Goal: Task Accomplishment & Management: Use online tool/utility

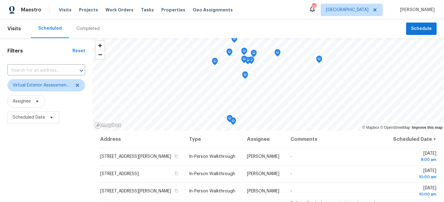
scroll to position [252, 0]
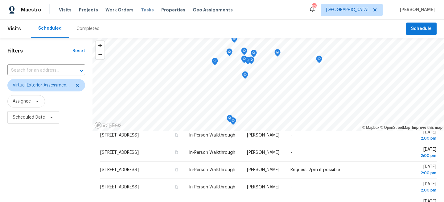
click at [142, 10] on span "Tasks" at bounding box center [147, 10] width 13 height 4
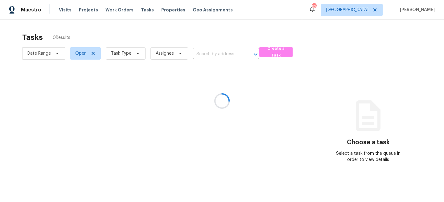
click at [133, 54] on div at bounding box center [222, 101] width 444 height 202
click at [135, 52] on icon at bounding box center [137, 53] width 5 height 5
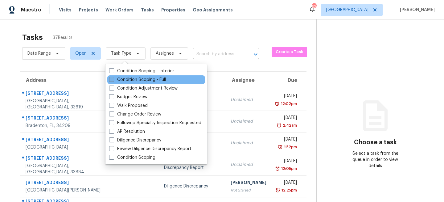
click at [123, 78] on label "Condition Scoping - Full" at bounding box center [137, 79] width 57 height 6
click at [113, 78] on input "Condition Scoping - Full" at bounding box center [111, 78] width 4 height 4
checkbox input "true"
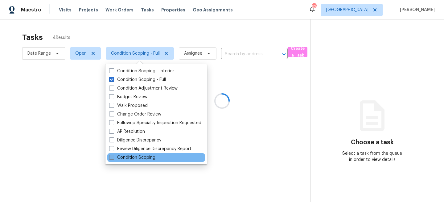
click at [120, 154] on label "Condition Scoping" at bounding box center [132, 157] width 46 height 6
click at [113, 154] on input "Condition Scoping" at bounding box center [111, 156] width 4 height 4
checkbox input "true"
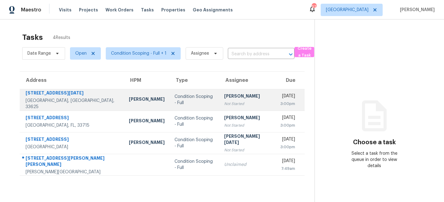
click at [188, 103] on td "Condition Scoping - Full" at bounding box center [195, 100] width 50 height 22
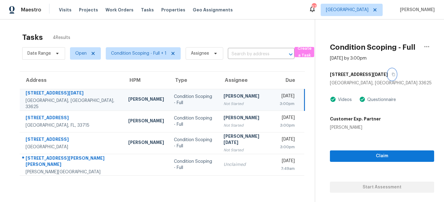
click at [392, 73] on icon "button" at bounding box center [393, 74] width 3 height 3
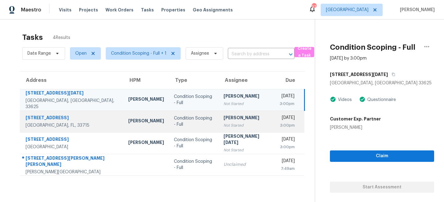
click at [219, 123] on td "[PERSON_NAME] Not Started" at bounding box center [247, 121] width 56 height 22
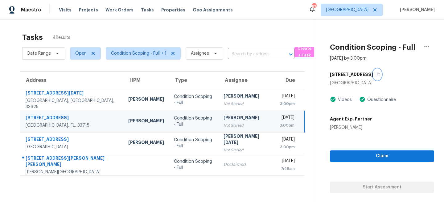
click at [377, 75] on icon "button" at bounding box center [379, 74] width 4 height 4
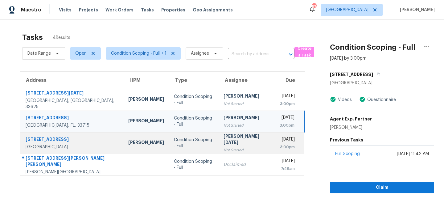
click at [219, 143] on td "[PERSON_NAME][DATE] Not Started" at bounding box center [247, 143] width 56 height 22
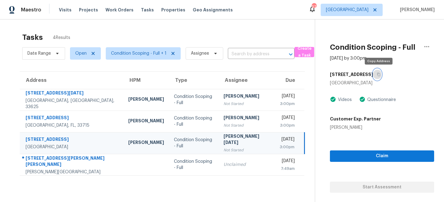
click at [378, 75] on icon "button" at bounding box center [379, 74] width 4 height 4
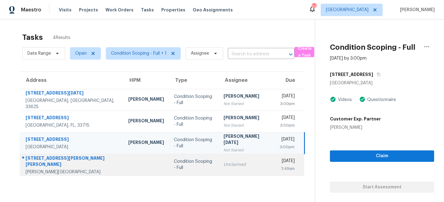
click at [179, 169] on td "Condition Scoping - Full" at bounding box center [194, 165] width 50 height 22
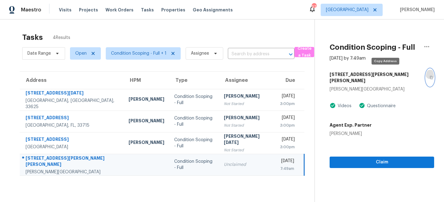
click at [429, 76] on icon "button" at bounding box center [431, 78] width 4 height 4
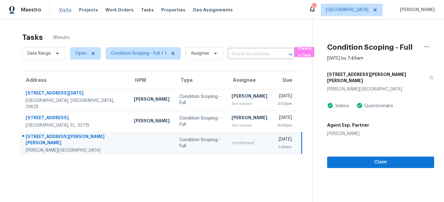
click at [64, 10] on span "Visits" at bounding box center [65, 10] width 13 height 6
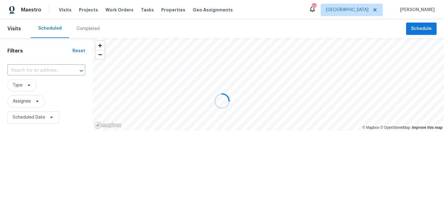
click at [21, 87] on div at bounding box center [222, 101] width 444 height 202
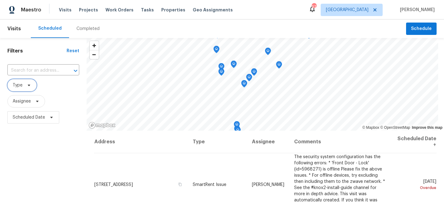
click at [30, 86] on icon at bounding box center [29, 85] width 5 height 5
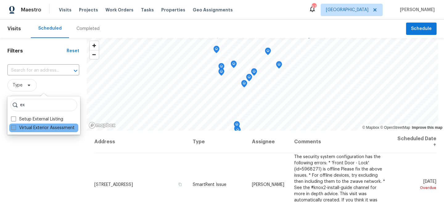
type input "ex"
click at [25, 127] on label "Virtual Exterior Assessment" at bounding box center [43, 128] width 64 height 6
click at [15, 127] on input "Virtual Exterior Assessment" at bounding box center [13, 127] width 4 height 4
checkbox input "true"
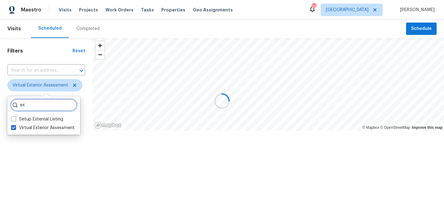
click at [35, 105] on input "ex" at bounding box center [43, 105] width 67 height 12
type input "e"
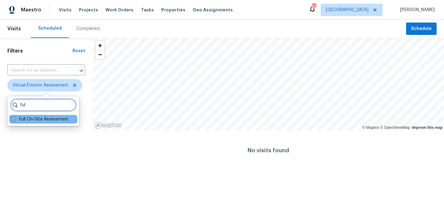
type input "ful"
click at [32, 116] on label "Full On-Site Assessment" at bounding box center [39, 119] width 57 height 6
click at [15, 116] on input "Full On-Site Assessment" at bounding box center [13, 118] width 4 height 4
checkbox input "true"
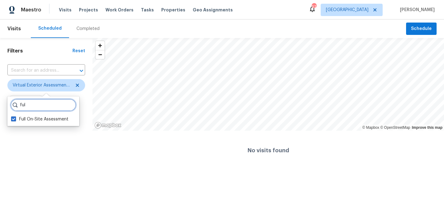
click at [39, 106] on input "ful" at bounding box center [43, 105] width 66 height 12
type input "f"
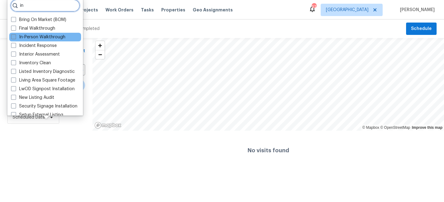
type input "in"
click at [28, 39] on label "In-Person Walkthrough" at bounding box center [38, 37] width 54 height 6
click at [15, 38] on input "In-Person Walkthrough" at bounding box center [13, 36] width 4 height 4
checkbox input "true"
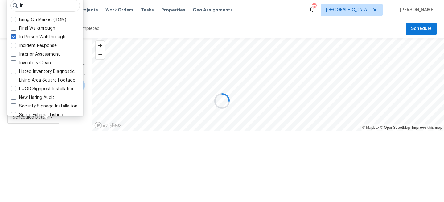
click at [22, 154] on div at bounding box center [222, 101] width 444 height 202
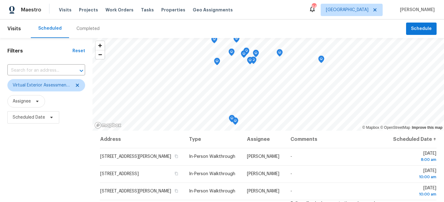
click at [31, 150] on div "Filters Reset ​ Virtual Exterior Assessment + 2 Assignee Scheduled Date" at bounding box center [46, 165] width 92 height 254
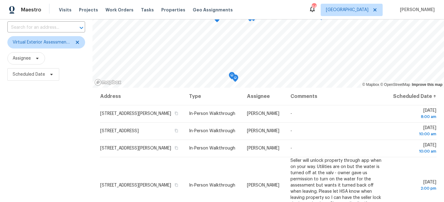
scroll to position [84, 0]
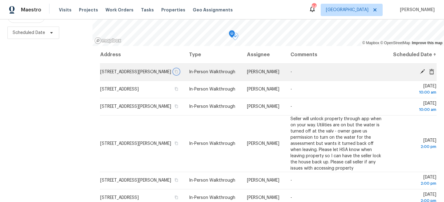
click at [178, 73] on icon "button" at bounding box center [176, 72] width 4 height 4
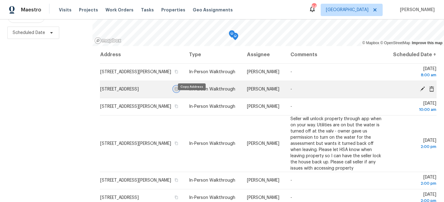
click at [178, 91] on icon "button" at bounding box center [176, 89] width 4 height 4
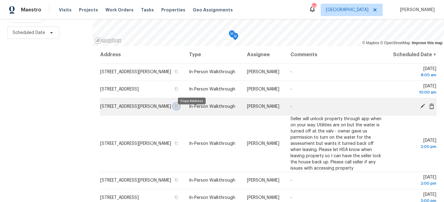
click at [178, 108] on icon "button" at bounding box center [176, 106] width 4 height 4
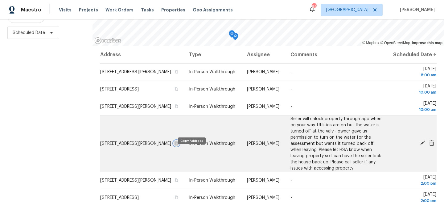
click at [178, 145] on icon "button" at bounding box center [176, 142] width 3 height 3
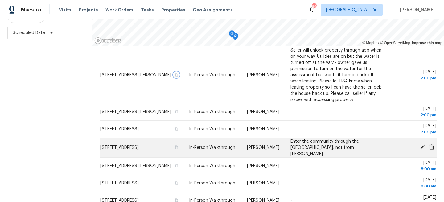
scroll to position [72, 0]
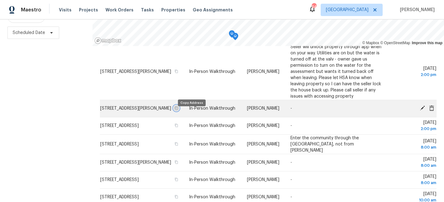
click at [178, 110] on icon "button" at bounding box center [176, 108] width 4 height 4
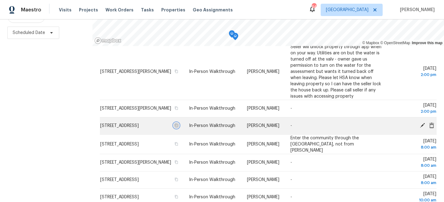
click at [178, 127] on icon "button" at bounding box center [176, 125] width 3 height 3
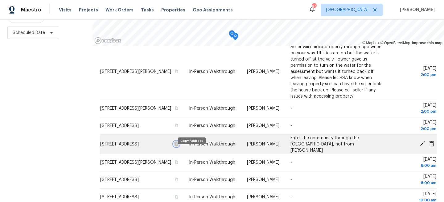
click at [178, 146] on icon "button" at bounding box center [176, 144] width 4 height 4
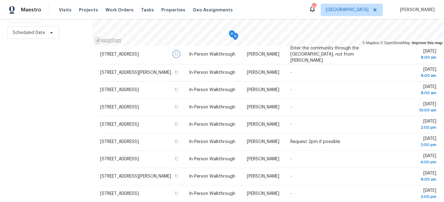
scroll to position [157, 0]
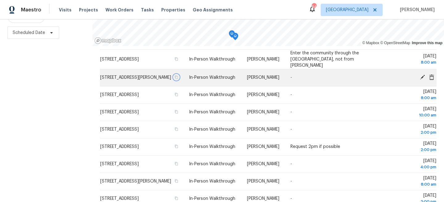
click at [178, 79] on icon "button" at bounding box center [176, 77] width 3 height 3
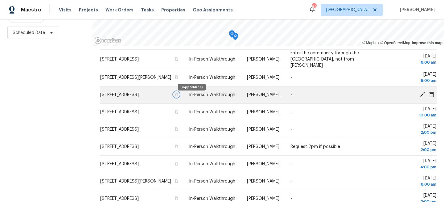
click at [178, 96] on icon "button" at bounding box center [176, 94] width 4 height 4
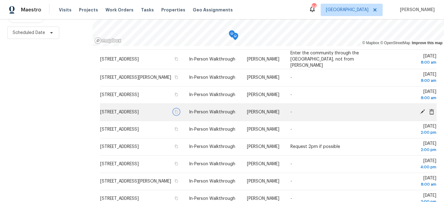
click at [178, 113] on icon "button" at bounding box center [176, 112] width 4 height 4
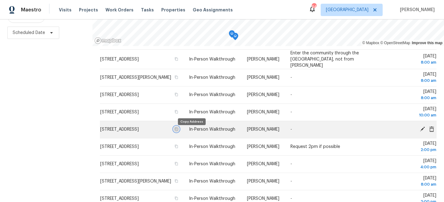
click at [178, 131] on icon "button" at bounding box center [176, 129] width 4 height 4
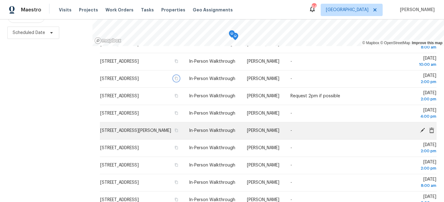
scroll to position [216, 0]
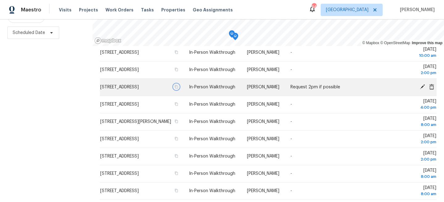
click at [178, 88] on icon "button" at bounding box center [176, 87] width 4 height 4
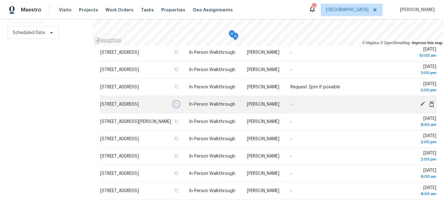
click at [178, 106] on icon "button" at bounding box center [176, 104] width 4 height 4
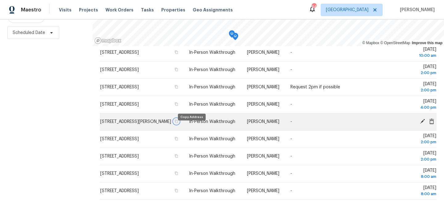
click at [178, 123] on icon "button" at bounding box center [176, 121] width 4 height 4
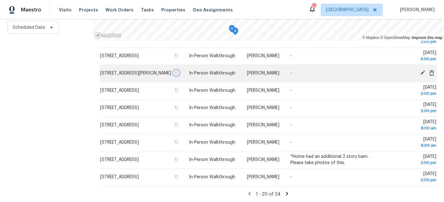
scroll to position [90, 0]
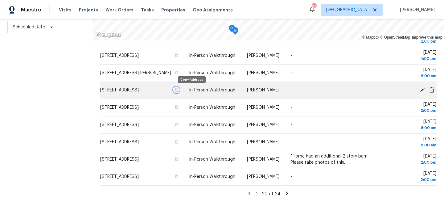
click at [178, 91] on icon "button" at bounding box center [176, 90] width 4 height 4
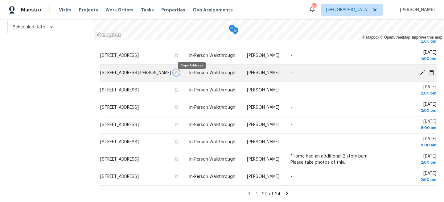
click at [178, 74] on icon "button" at bounding box center [176, 73] width 4 height 4
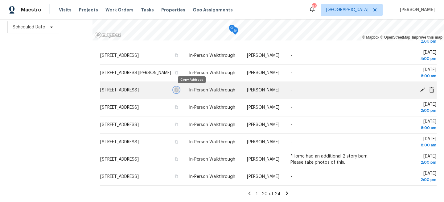
click at [178, 90] on icon "button" at bounding box center [176, 90] width 4 height 4
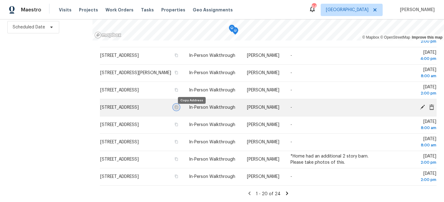
click at [178, 109] on icon "button" at bounding box center [176, 107] width 4 height 4
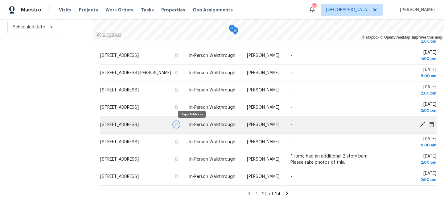
click at [178, 124] on icon "button" at bounding box center [176, 124] width 4 height 4
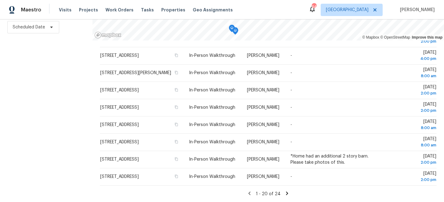
click at [44, 84] on div "Filters Reset ​ Virtual Exterior Assessment + 2 Assignee Scheduled Date" at bounding box center [46, 75] width 92 height 254
click at [54, 87] on div "Filters Reset ​ Virtual Exterior Assessment + 2 Assignee Scheduled Date" at bounding box center [46, 75] width 92 height 254
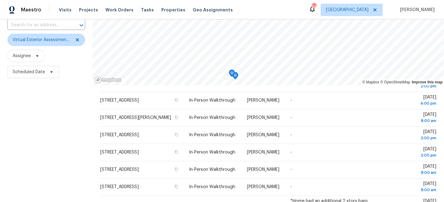
scroll to position [0, 0]
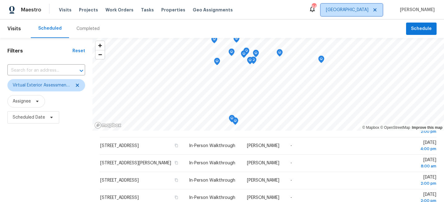
click at [363, 11] on span "[GEOGRAPHIC_DATA]" at bounding box center [352, 10] width 62 height 12
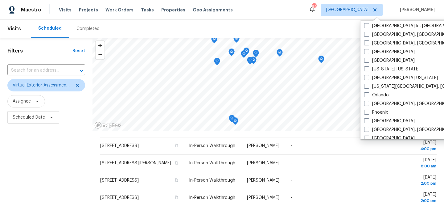
scroll to position [292, 0]
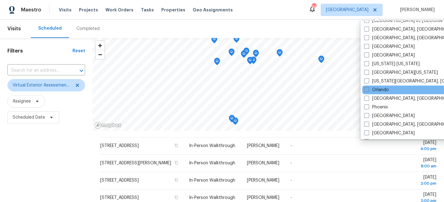
click at [369, 91] on span at bounding box center [366, 89] width 5 height 5
click at [368, 91] on input "Orlando" at bounding box center [366, 89] width 4 height 4
checkbox input "true"
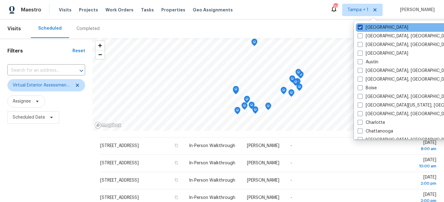
click at [367, 29] on label "Tampa" at bounding box center [383, 27] width 51 height 6
click at [362, 28] on input "Tampa" at bounding box center [360, 26] width 4 height 4
checkbox input "false"
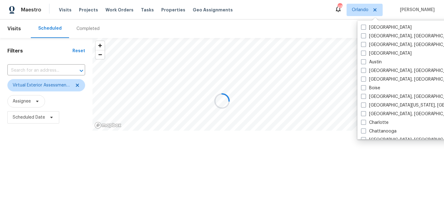
scroll to position [160, 0]
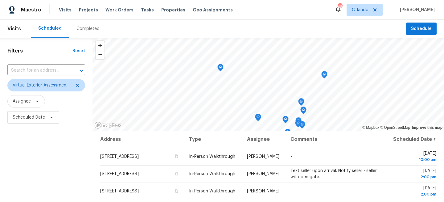
click at [39, 183] on div "Filters Reset ​ Virtual Exterior Assessment + 2 Assignee Scheduled Date" at bounding box center [46, 165] width 92 height 254
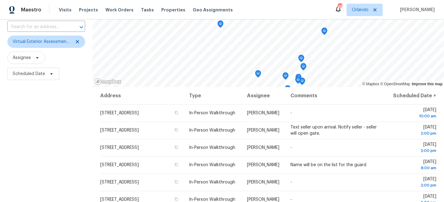
scroll to position [90, 0]
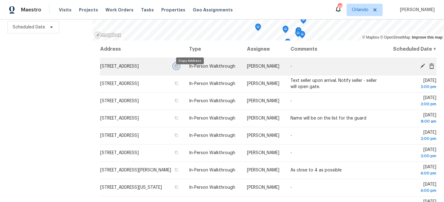
click at [178, 68] on icon "button" at bounding box center [176, 66] width 4 height 4
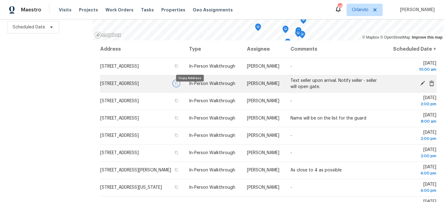
click at [179, 86] on button "button" at bounding box center [177, 83] width 6 height 6
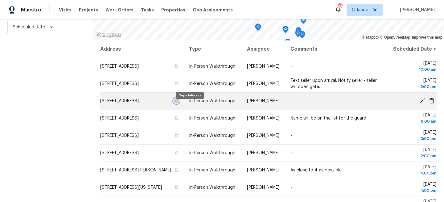
click at [178, 102] on icon "button" at bounding box center [176, 101] width 4 height 4
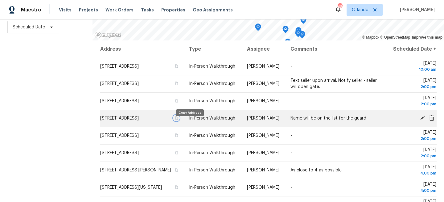
click at [178, 120] on icon "button" at bounding box center [176, 118] width 4 height 4
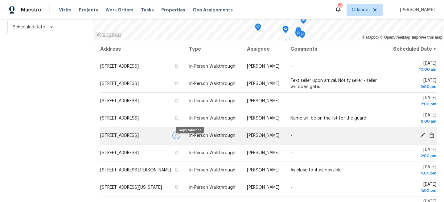
click at [178, 137] on icon "button" at bounding box center [176, 135] width 4 height 4
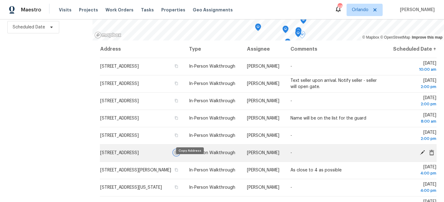
click at [178, 154] on icon "button" at bounding box center [176, 152] width 3 height 3
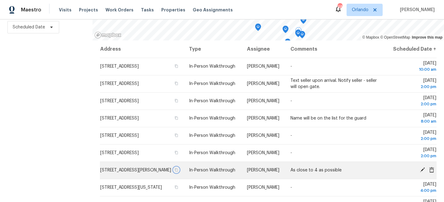
click at [178, 171] on icon "button" at bounding box center [176, 169] width 3 height 3
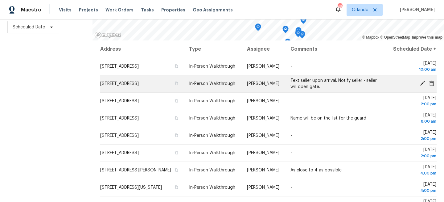
click at [114, 92] on td "1362 Ivy Meadow Dr, Orlando, FL 32824" at bounding box center [142, 83] width 84 height 17
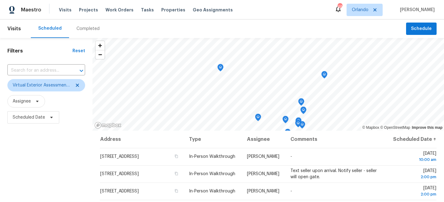
click at [67, 143] on div "Filters Reset ​ Virtual Exterior Assessment + 2 Assignee Scheduled Date" at bounding box center [46, 165] width 92 height 254
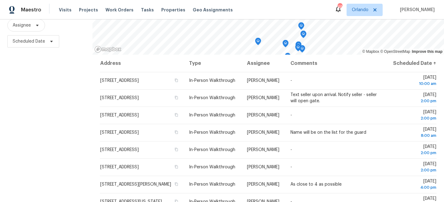
scroll to position [77, 0]
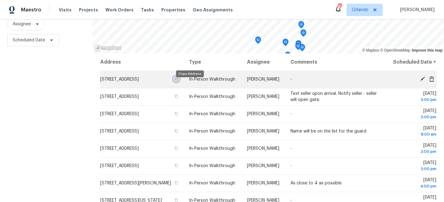
click at [178, 81] on icon "button" at bounding box center [176, 79] width 4 height 4
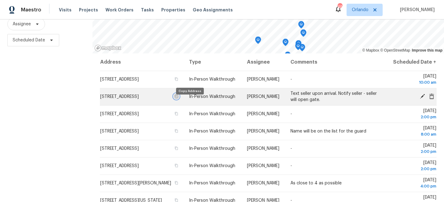
click at [178, 98] on icon "button" at bounding box center [176, 96] width 4 height 4
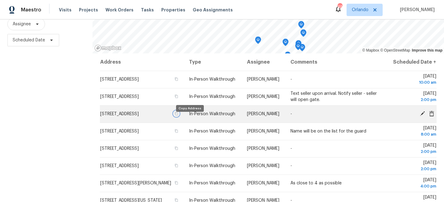
click at [178, 115] on icon "button" at bounding box center [176, 113] width 3 height 3
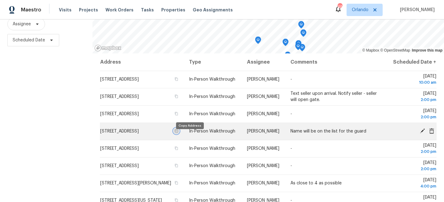
click at [178, 133] on icon "button" at bounding box center [176, 130] width 3 height 3
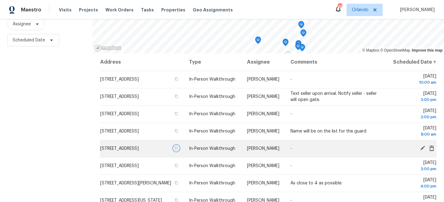
click at [179, 151] on button "button" at bounding box center [177, 148] width 6 height 6
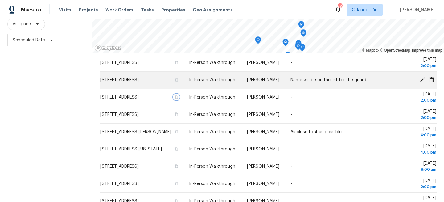
scroll to position [66, 0]
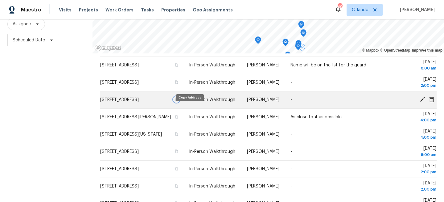
click at [178, 101] on icon "button" at bounding box center [176, 99] width 3 height 3
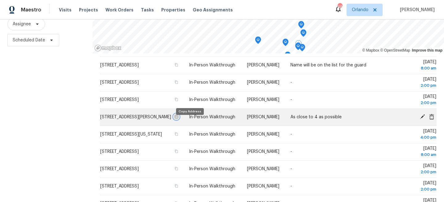
click at [178, 118] on icon "button" at bounding box center [176, 117] width 4 height 4
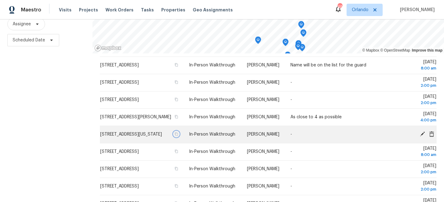
click at [178, 136] on icon "button" at bounding box center [176, 134] width 4 height 4
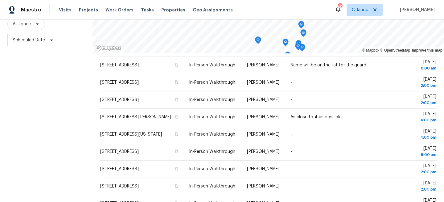
click at [49, 94] on div "Filters Reset ​ Virtual Exterior Assessment + 2 Assignee Scheduled Date" at bounding box center [46, 88] width 92 height 254
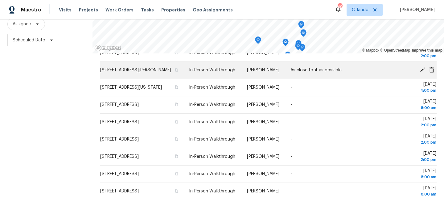
scroll to position [115, 0]
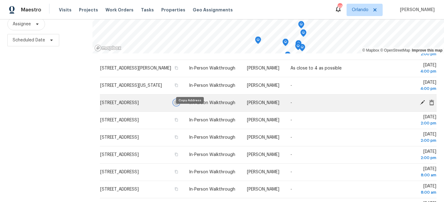
click at [178, 104] on icon "button" at bounding box center [176, 102] width 3 height 3
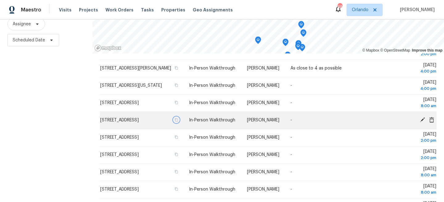
click at [178, 121] on icon "button" at bounding box center [176, 120] width 4 height 4
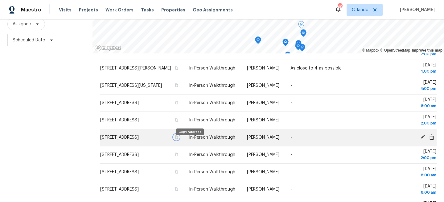
click at [178, 139] on icon "button" at bounding box center [176, 136] width 3 height 3
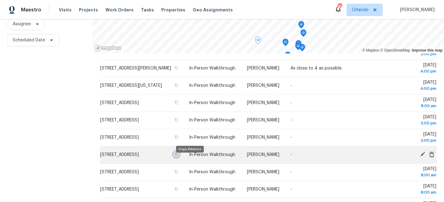
click at [178, 156] on icon "button" at bounding box center [176, 154] width 4 height 4
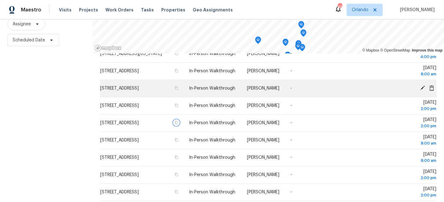
scroll to position [152, 0]
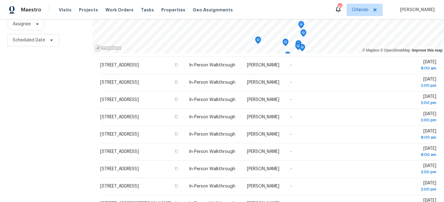
click at [34, 84] on div "Filters Reset ​ Virtual Exterior Assessment + 2 Assignee Scheduled Date" at bounding box center [46, 88] width 92 height 254
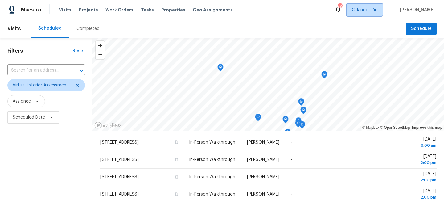
click at [367, 14] on span "Orlando" at bounding box center [364, 10] width 36 height 12
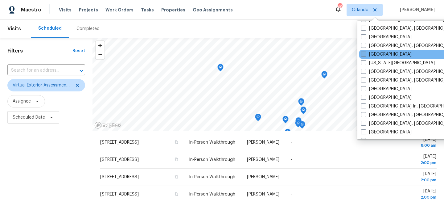
scroll to position [207, 0]
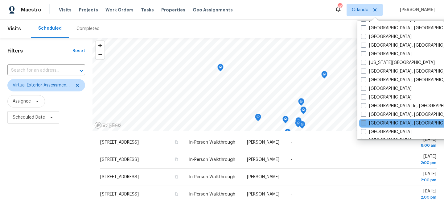
click at [363, 121] on span at bounding box center [363, 122] width 5 height 5
click at [363, 121] on input "Miami, FL" at bounding box center [363, 122] width 4 height 4
checkbox input "true"
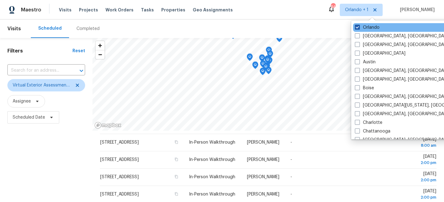
click at [362, 27] on label "Orlando" at bounding box center [367, 27] width 25 height 6
click at [359, 27] on input "Orlando" at bounding box center [357, 26] width 4 height 4
checkbox input "false"
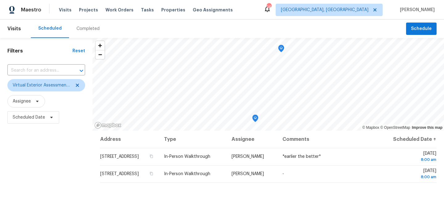
click at [51, 139] on div "Filters Reset ​ Virtual Exterior Assessment + 2 Assignee Scheduled Date" at bounding box center [46, 165] width 92 height 254
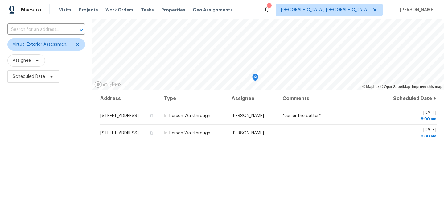
scroll to position [55, 0]
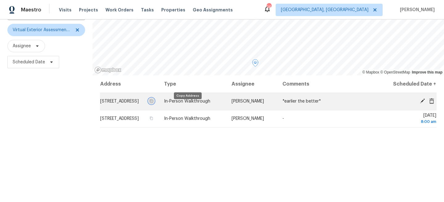
click at [153, 103] on icon "button" at bounding box center [152, 101] width 4 height 4
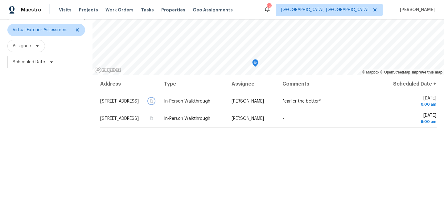
scroll to position [0, 0]
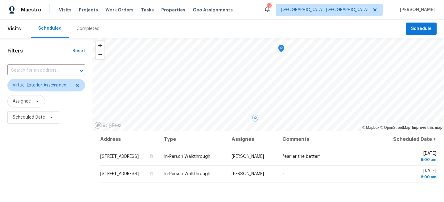
click at [77, 158] on div "Filters Reset ​ Virtual Exterior Assessment + 2 Assignee Scheduled Date" at bounding box center [46, 165] width 92 height 254
drag, startPoint x: 47, startPoint y: 145, endPoint x: 48, endPoint y: 141, distance: 3.8
click at [48, 141] on div "Filters Reset ​ Virtual Exterior Assessment + 2 Assignee Scheduled Date" at bounding box center [46, 165] width 92 height 254
click at [59, 149] on div "Filters Reset ​ Virtual Exterior Assessment + 2 Assignee Scheduled Date" at bounding box center [46, 165] width 92 height 254
click at [59, 167] on div "Filters Reset ​ Virtual Exterior Assessment + 2 Assignee Scheduled Date" at bounding box center [46, 165] width 92 height 254
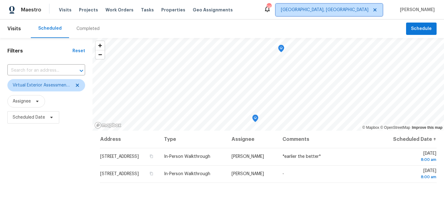
click at [365, 14] on span "Miami, FL" at bounding box center [329, 10] width 107 height 12
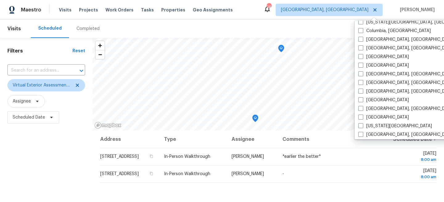
scroll to position [154, 0]
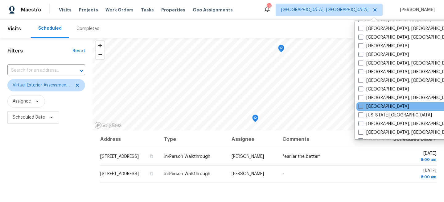
click at [362, 108] on span at bounding box center [360, 106] width 5 height 5
click at [362, 107] on input "[GEOGRAPHIC_DATA]" at bounding box center [360, 105] width 4 height 4
checkbox input "true"
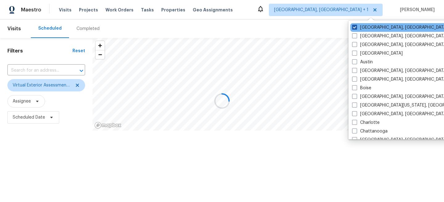
click at [367, 25] on label "Miami, FL" at bounding box center [400, 27] width 96 height 6
click at [356, 25] on input "Miami, FL" at bounding box center [354, 26] width 4 height 4
checkbox input "false"
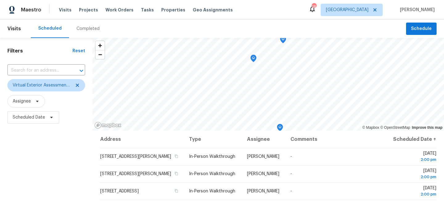
click at [39, 157] on div "Filters Reset ​ Virtual Exterior Assessment + 2 Assignee Scheduled Date" at bounding box center [46, 165] width 92 height 254
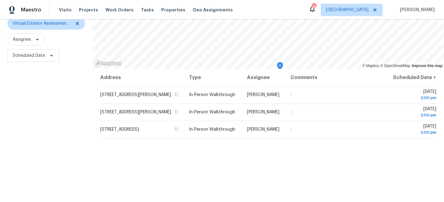
scroll to position [90, 0]
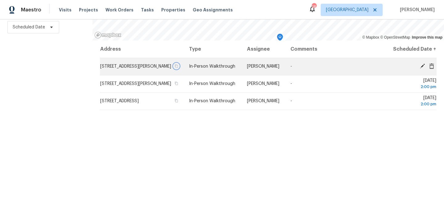
click at [178, 68] on icon "button" at bounding box center [176, 65] width 3 height 3
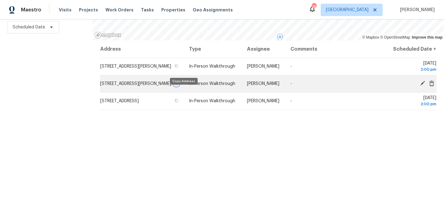
click at [178, 85] on icon "button" at bounding box center [176, 83] width 3 height 3
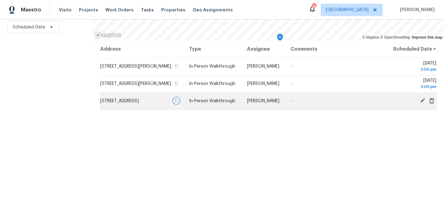
click at [178, 102] on icon "button" at bounding box center [176, 100] width 3 height 3
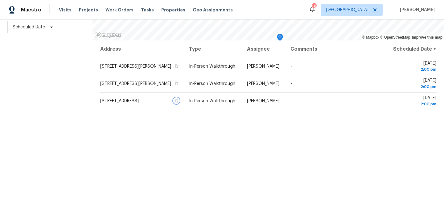
scroll to position [0, 0]
